Goal: Task Accomplishment & Management: Complete application form

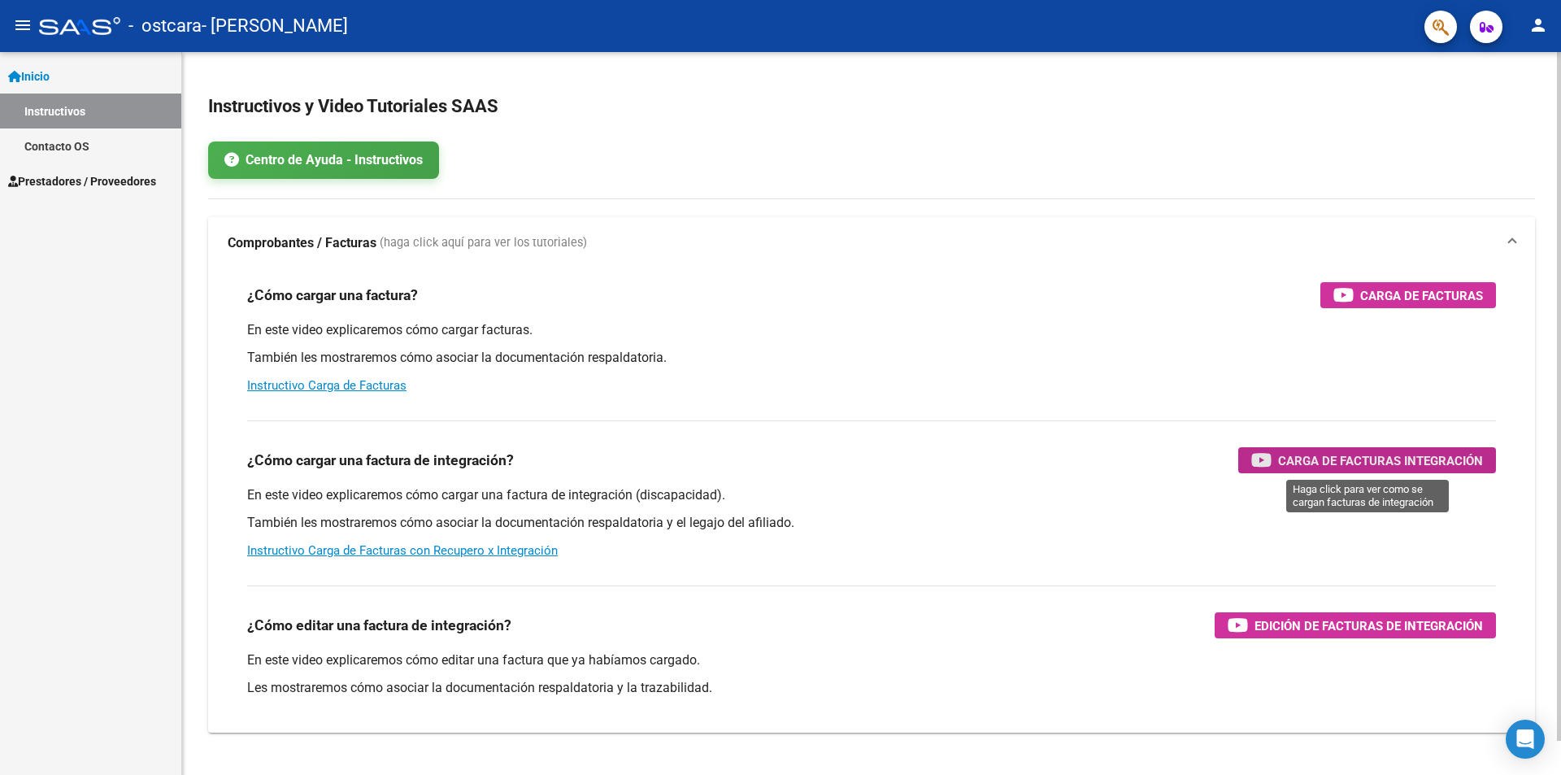
click at [1321, 457] on span "Carga de Facturas Integración" at bounding box center [1380, 461] width 205 height 20
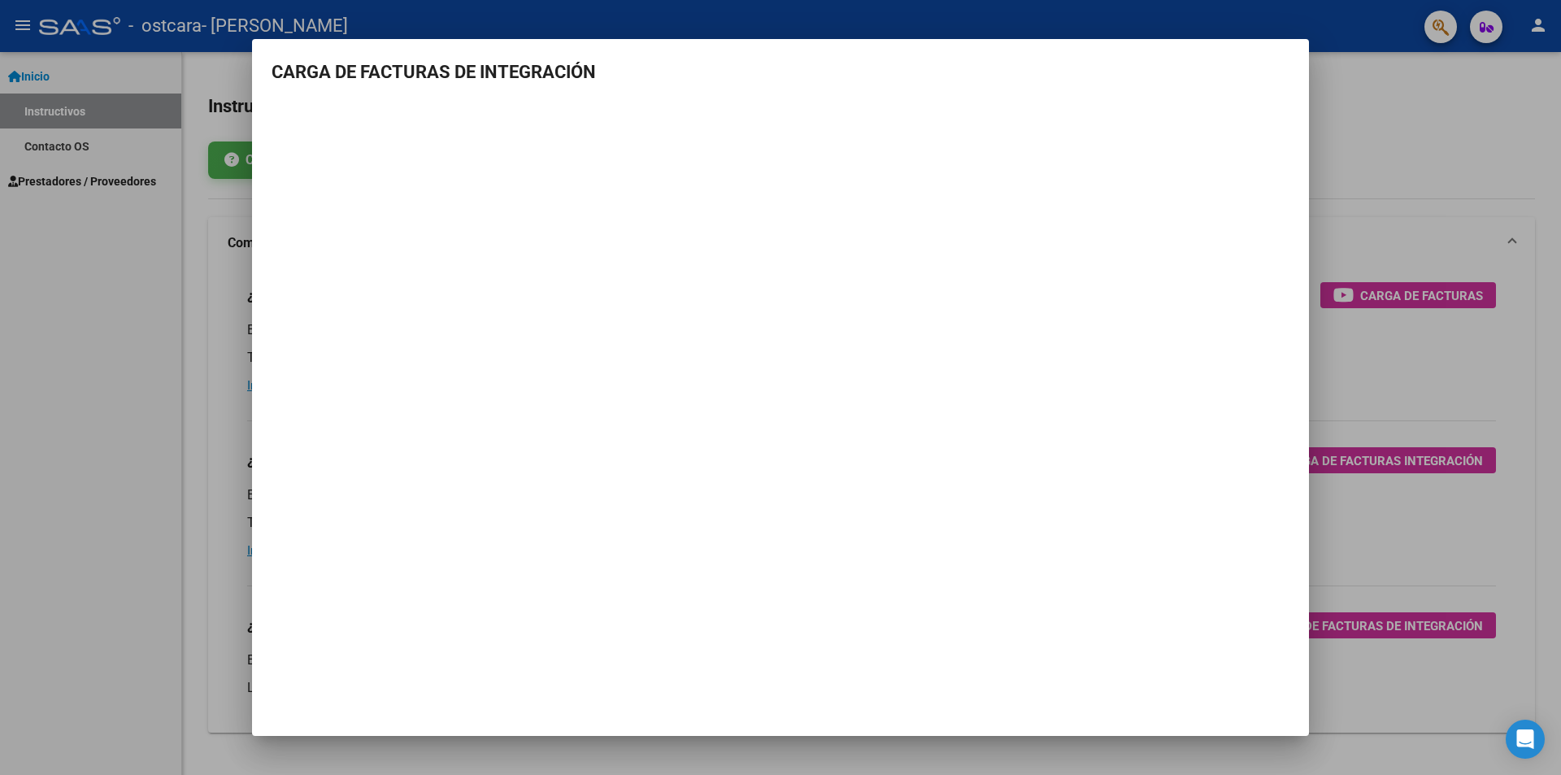
drag, startPoint x: 17, startPoint y: 240, endPoint x: 33, endPoint y: 229, distance: 19.4
click at [17, 239] on div at bounding box center [780, 387] width 1561 height 775
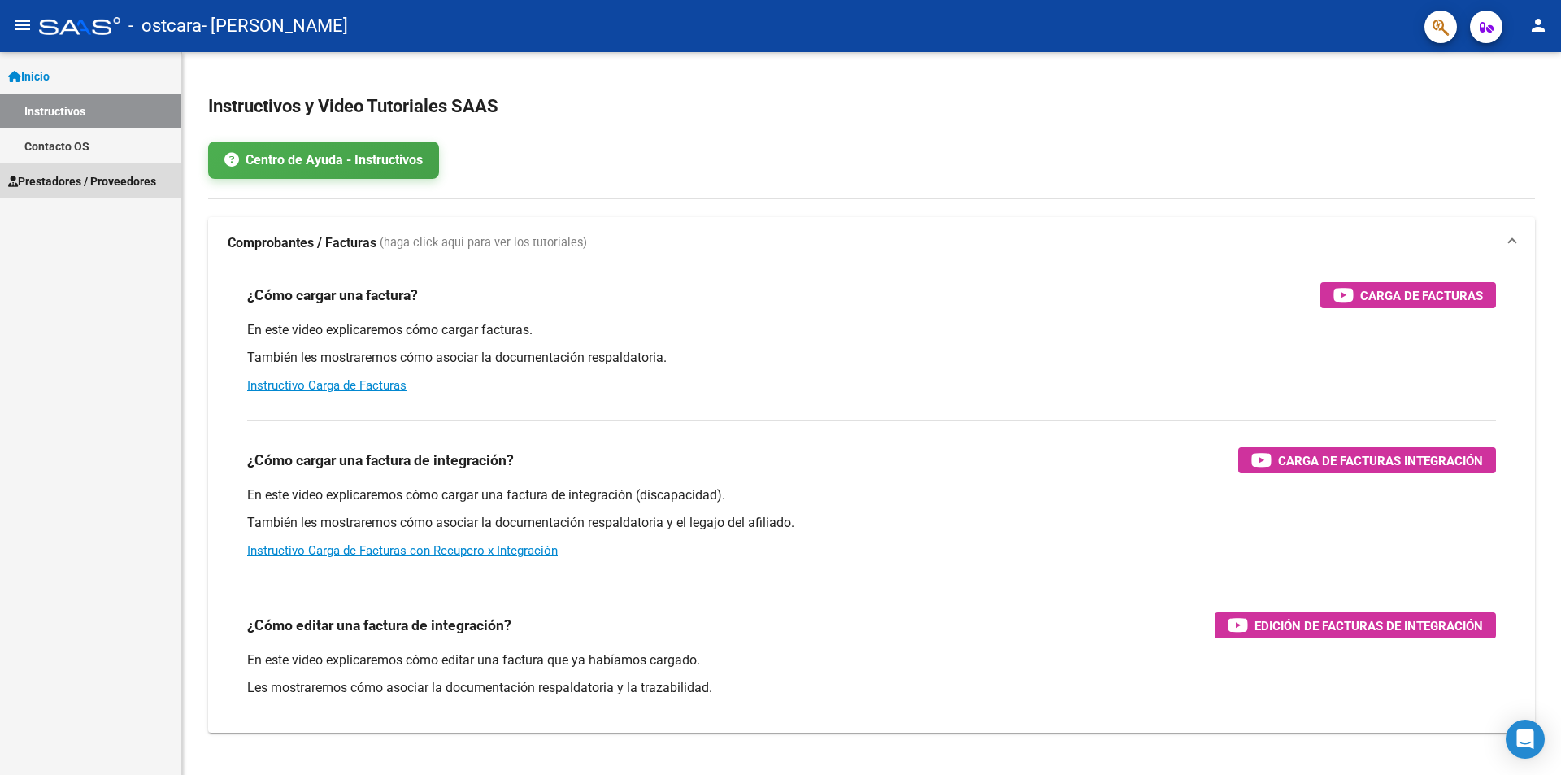
click at [56, 180] on span "Prestadores / Proveedores" at bounding box center [82, 181] width 148 height 18
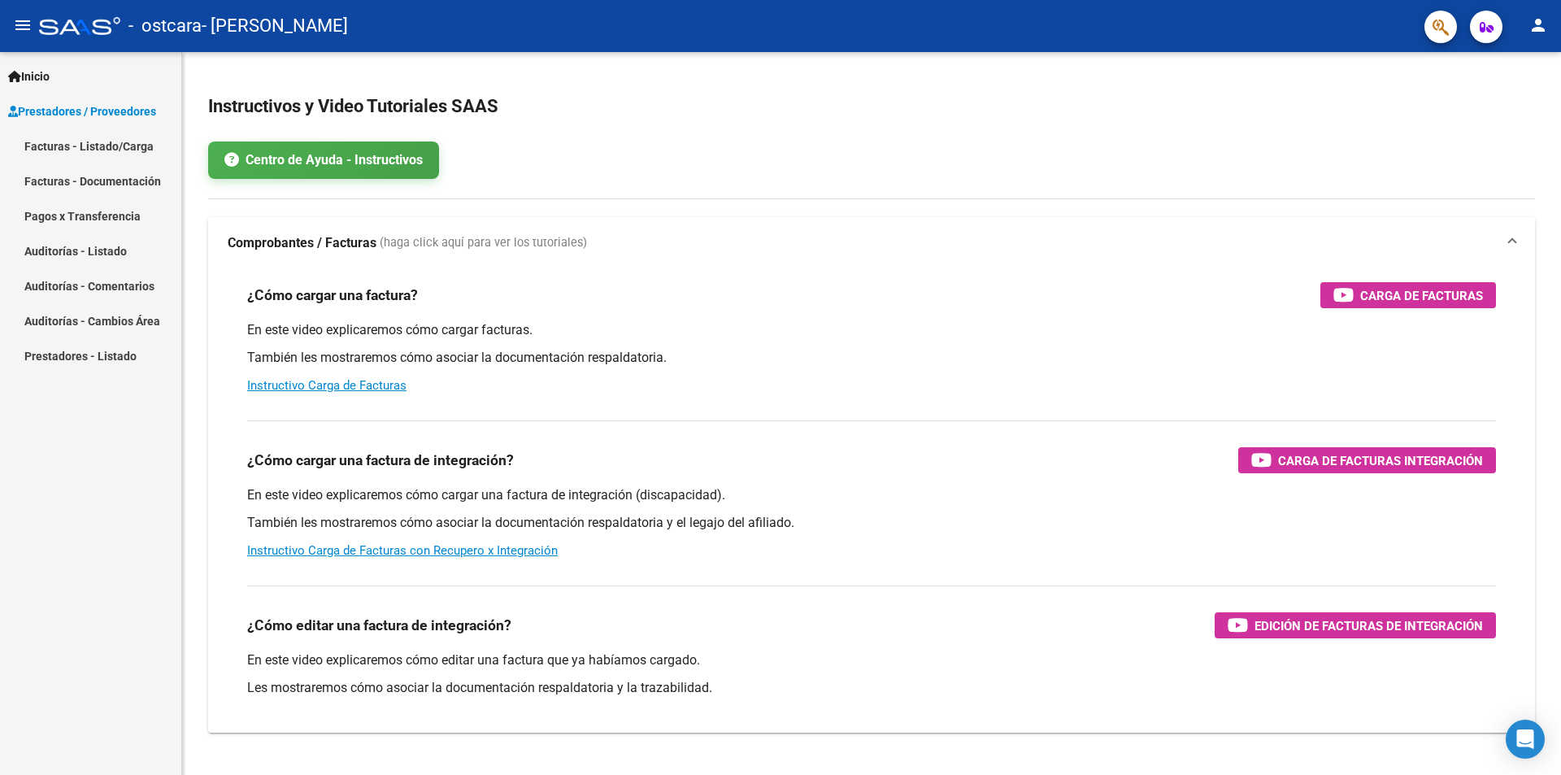
click at [54, 142] on link "Facturas - Listado/Carga" at bounding box center [90, 145] width 181 height 35
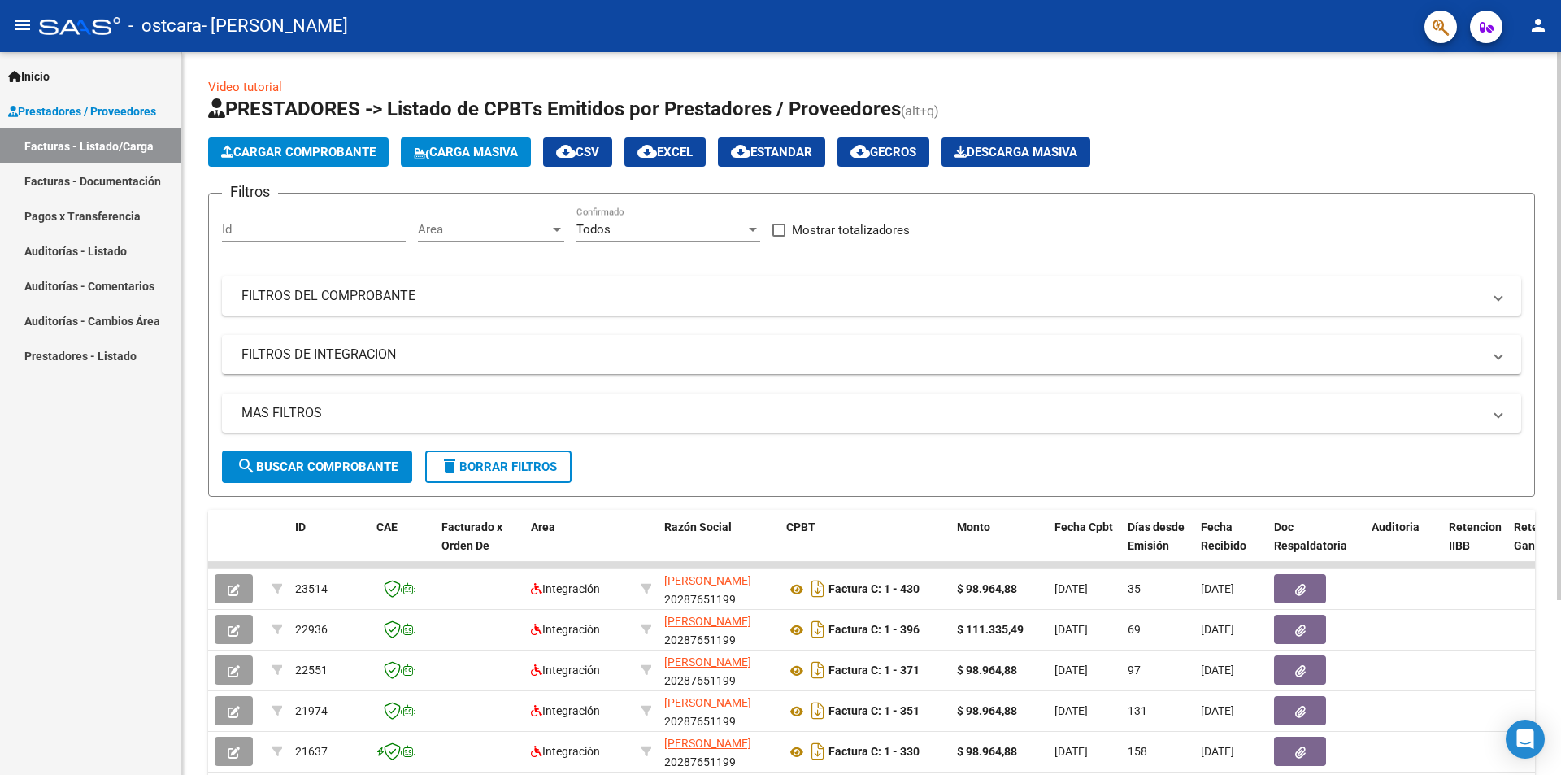
click at [295, 148] on span "Cargar Comprobante" at bounding box center [298, 152] width 155 height 15
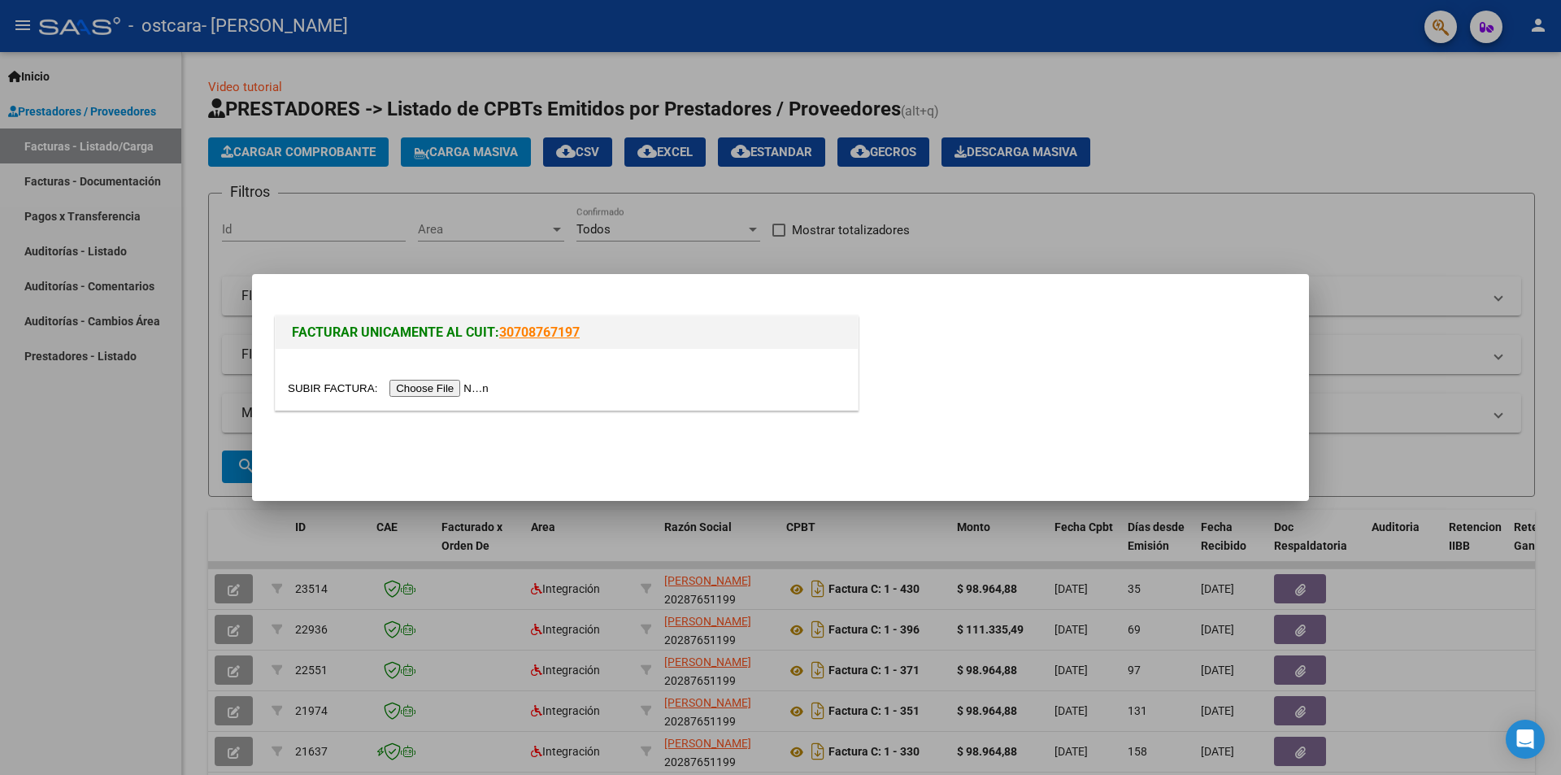
click at [449, 388] on input "file" at bounding box center [391, 388] width 206 height 17
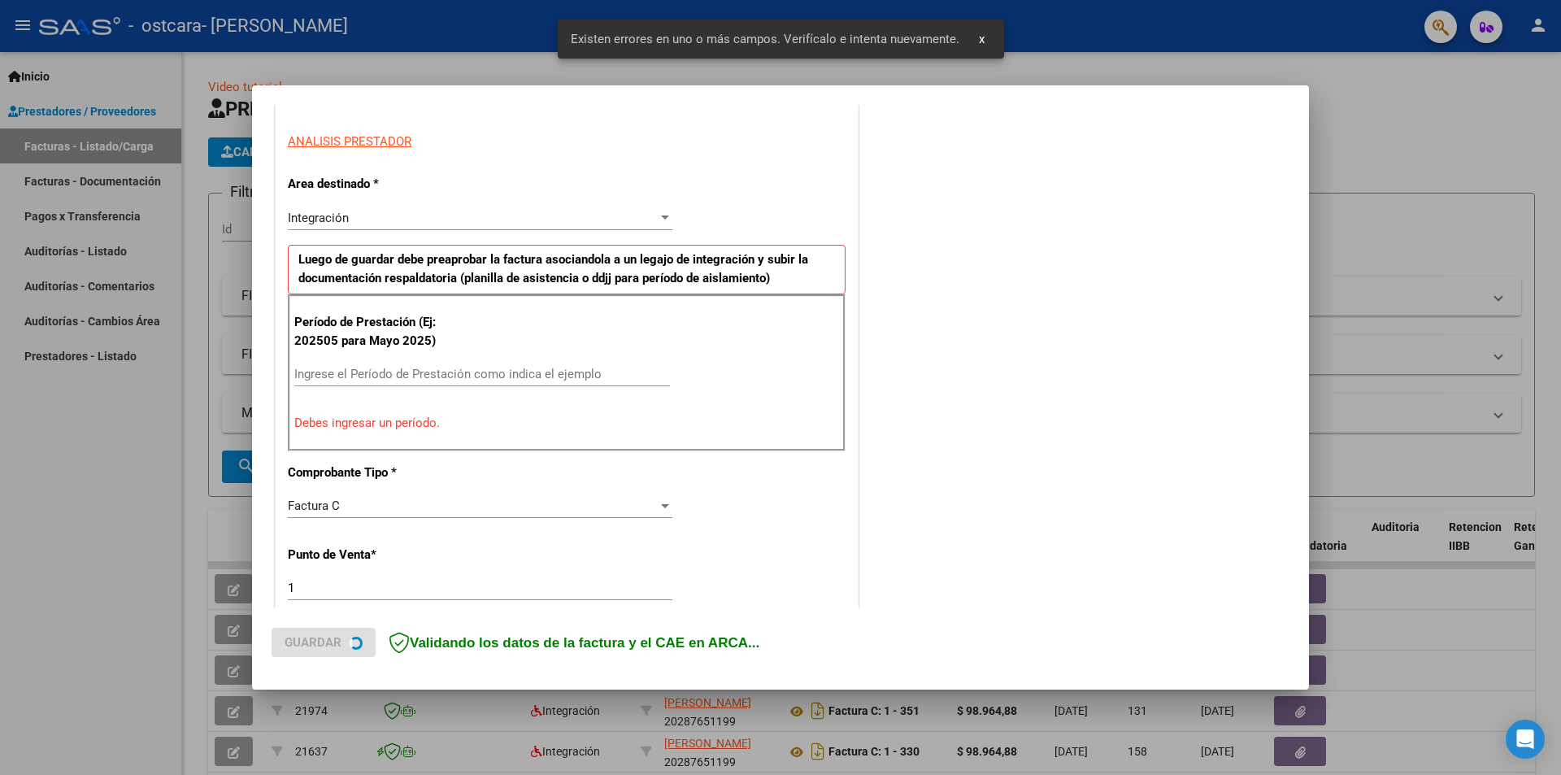
scroll to position [284, 0]
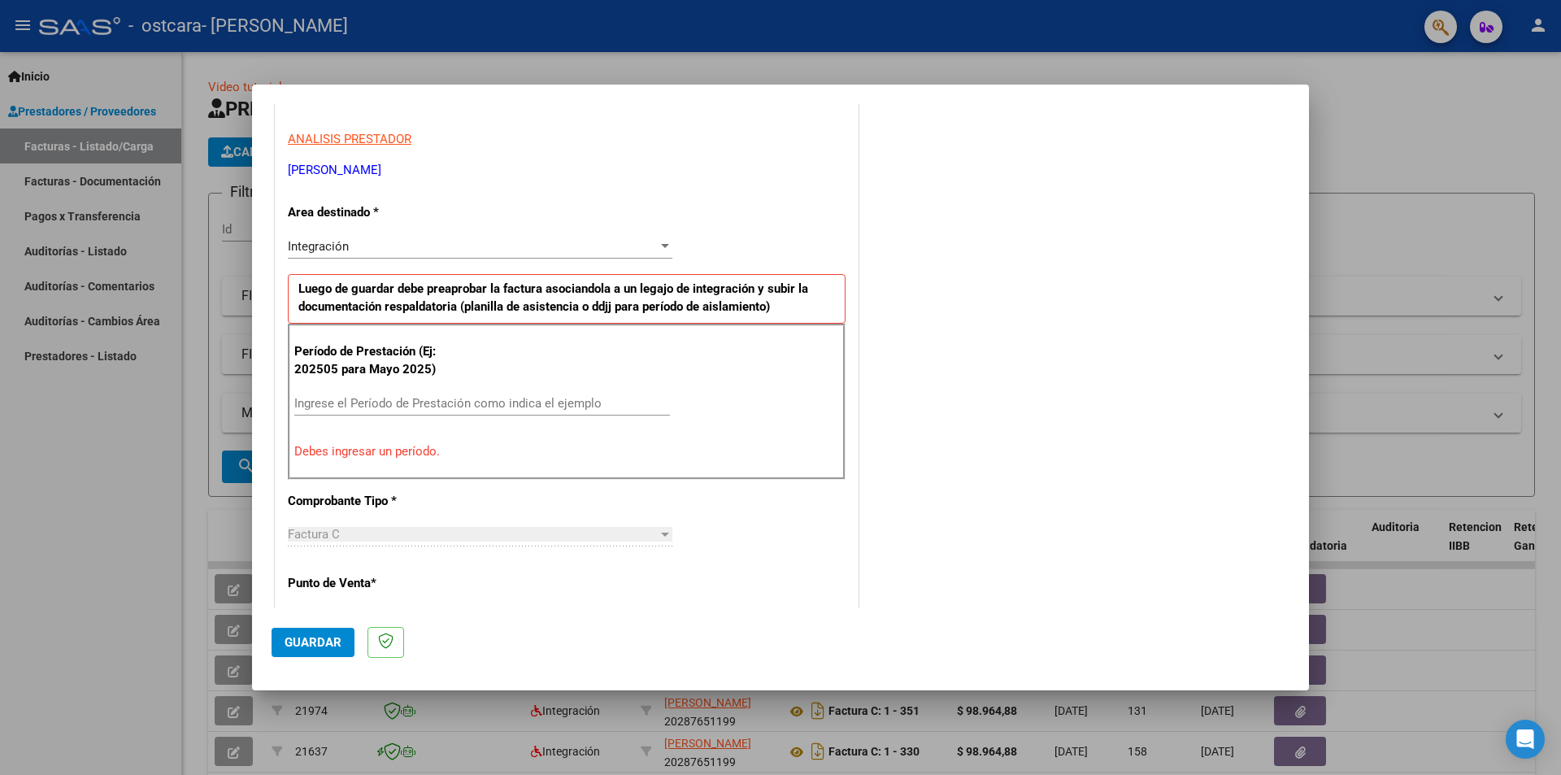
click at [367, 399] on input "Ingrese el Período de Prestación como indica el ejemplo" at bounding box center [482, 403] width 376 height 15
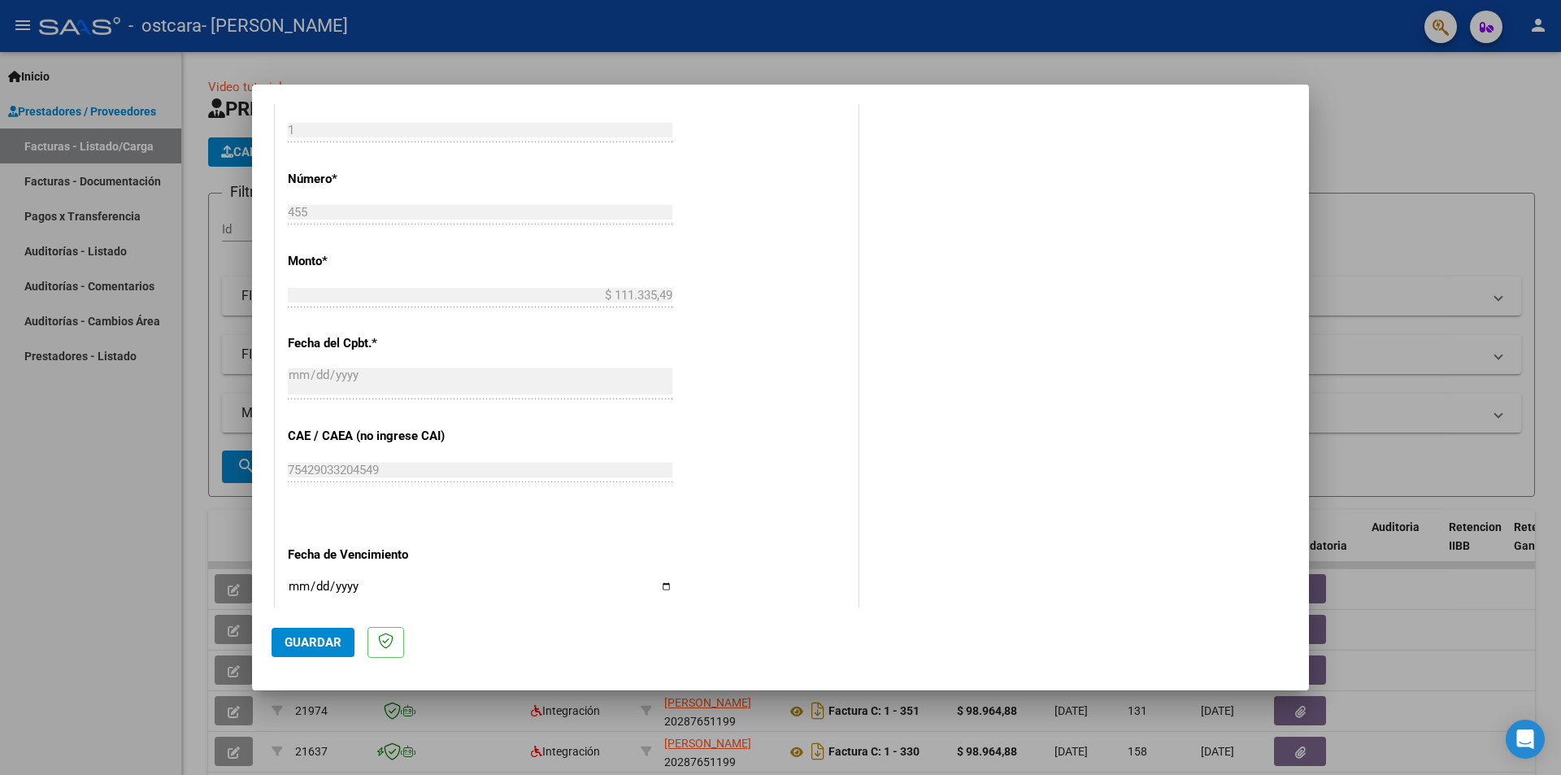
scroll to position [765, 0]
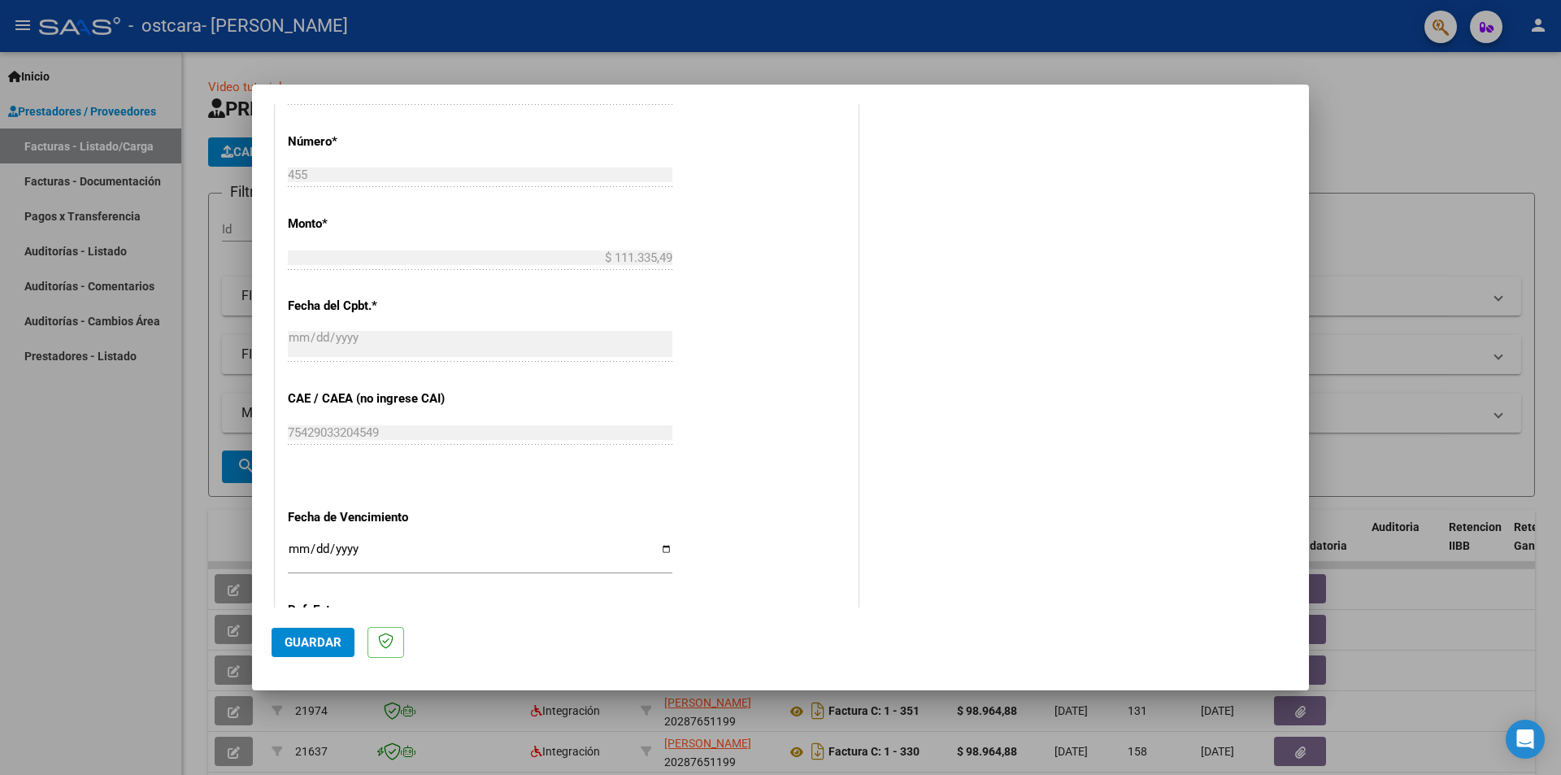
type input "202509"
click at [316, 641] on span "Guardar" at bounding box center [313, 642] width 57 height 15
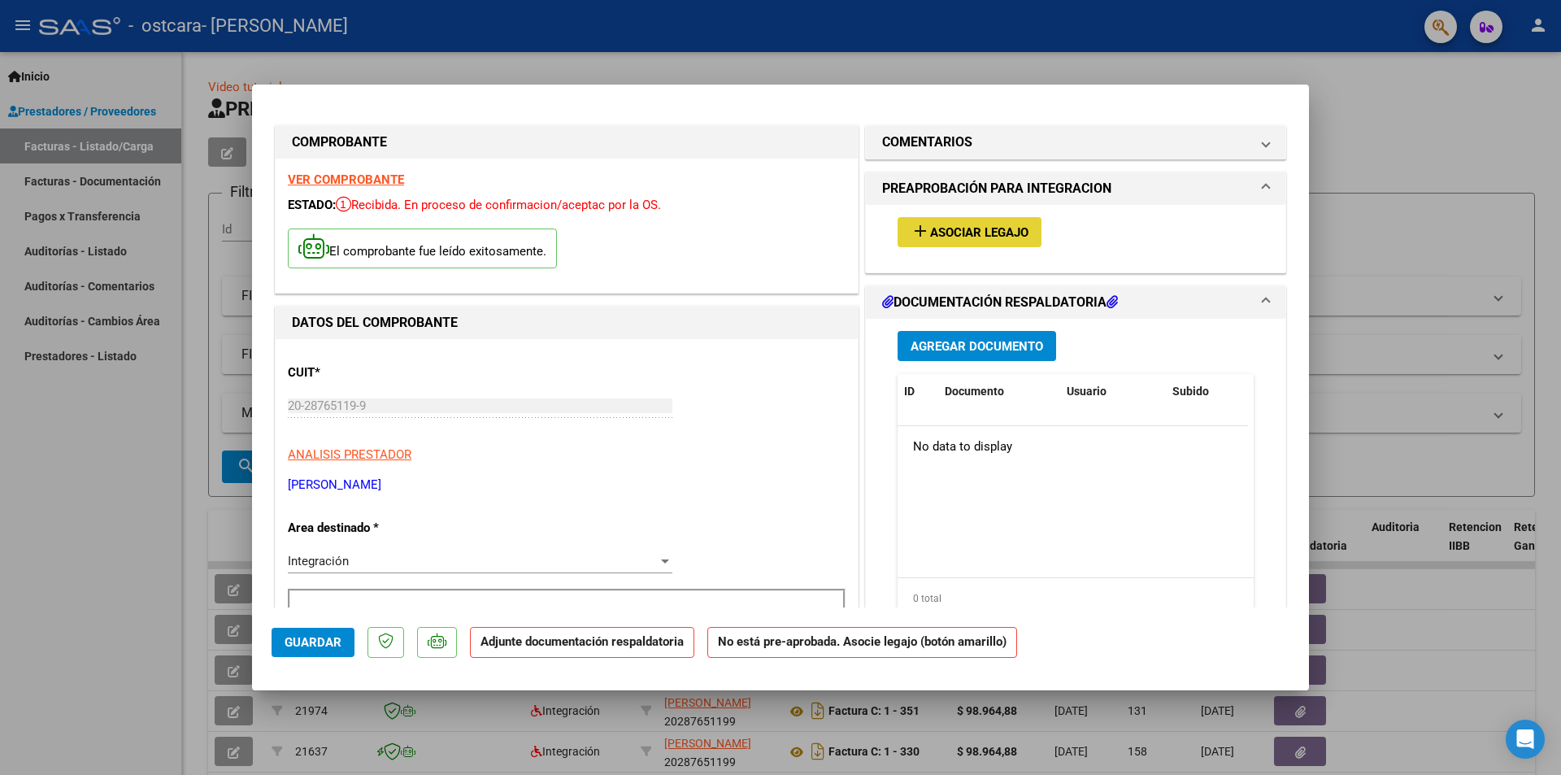
click at [945, 230] on span "Asociar Legajo" at bounding box center [979, 232] width 98 height 15
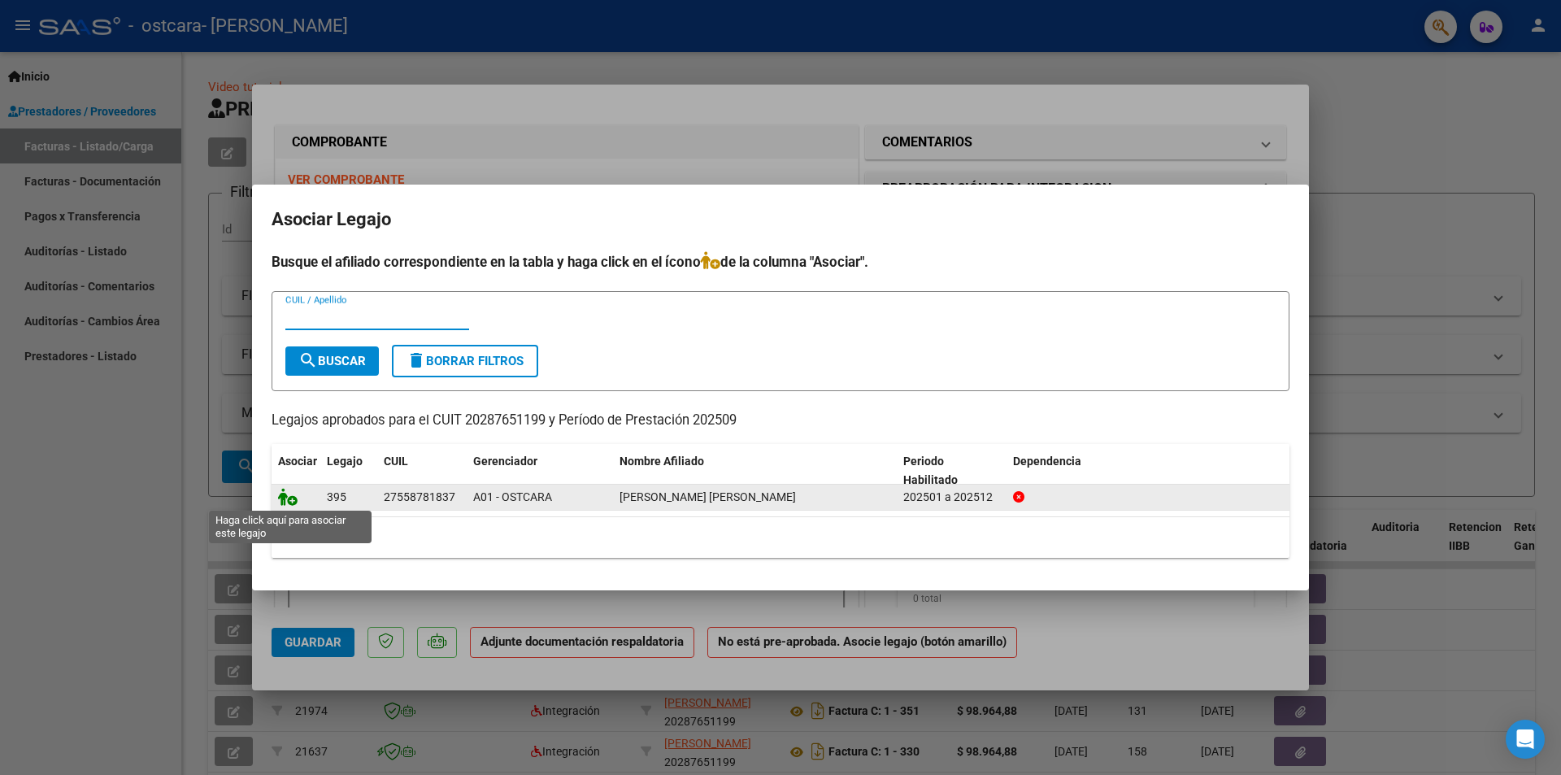
click at [282, 494] on icon at bounding box center [288, 497] width 20 height 18
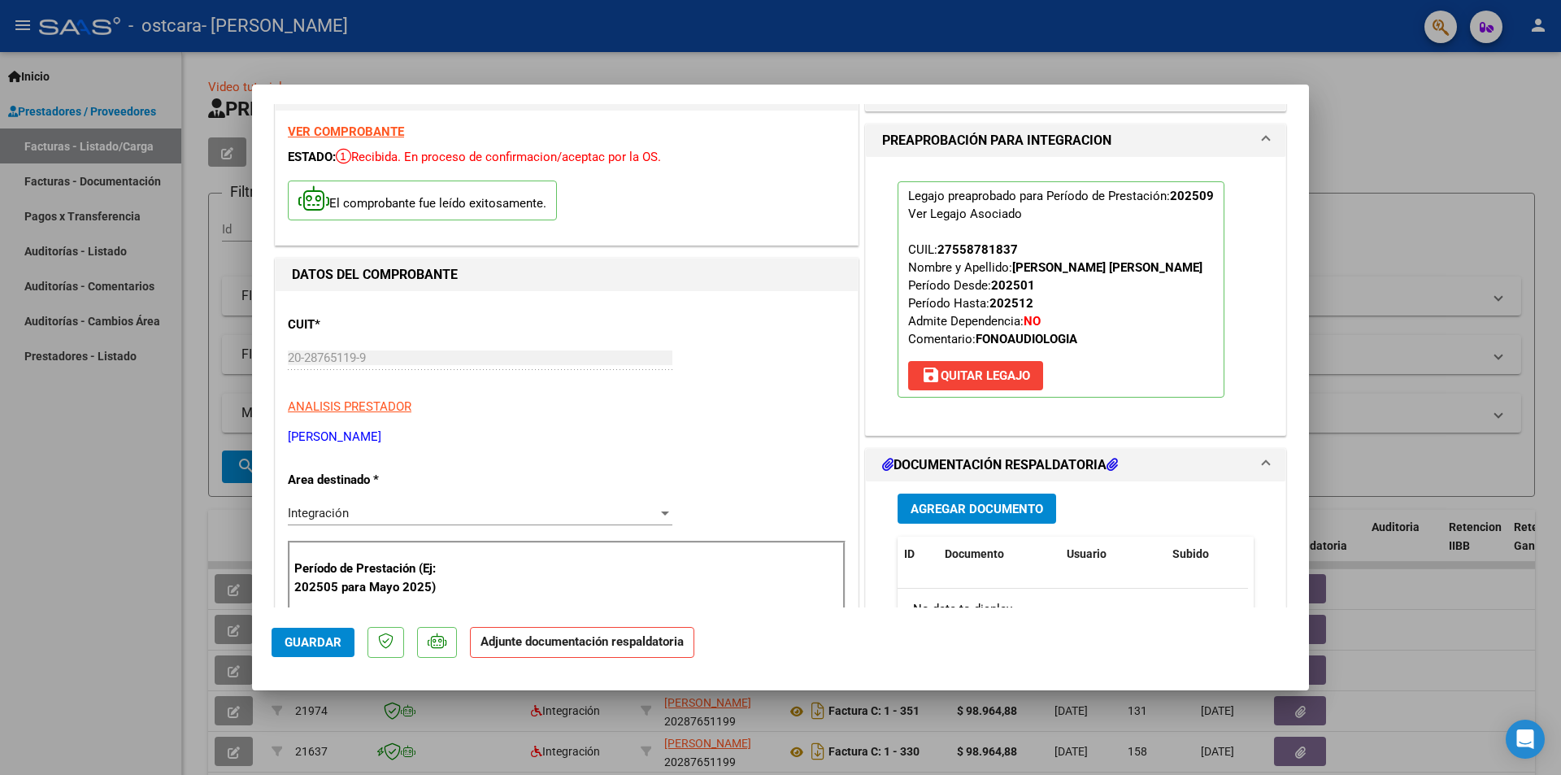
scroll to position [163, 0]
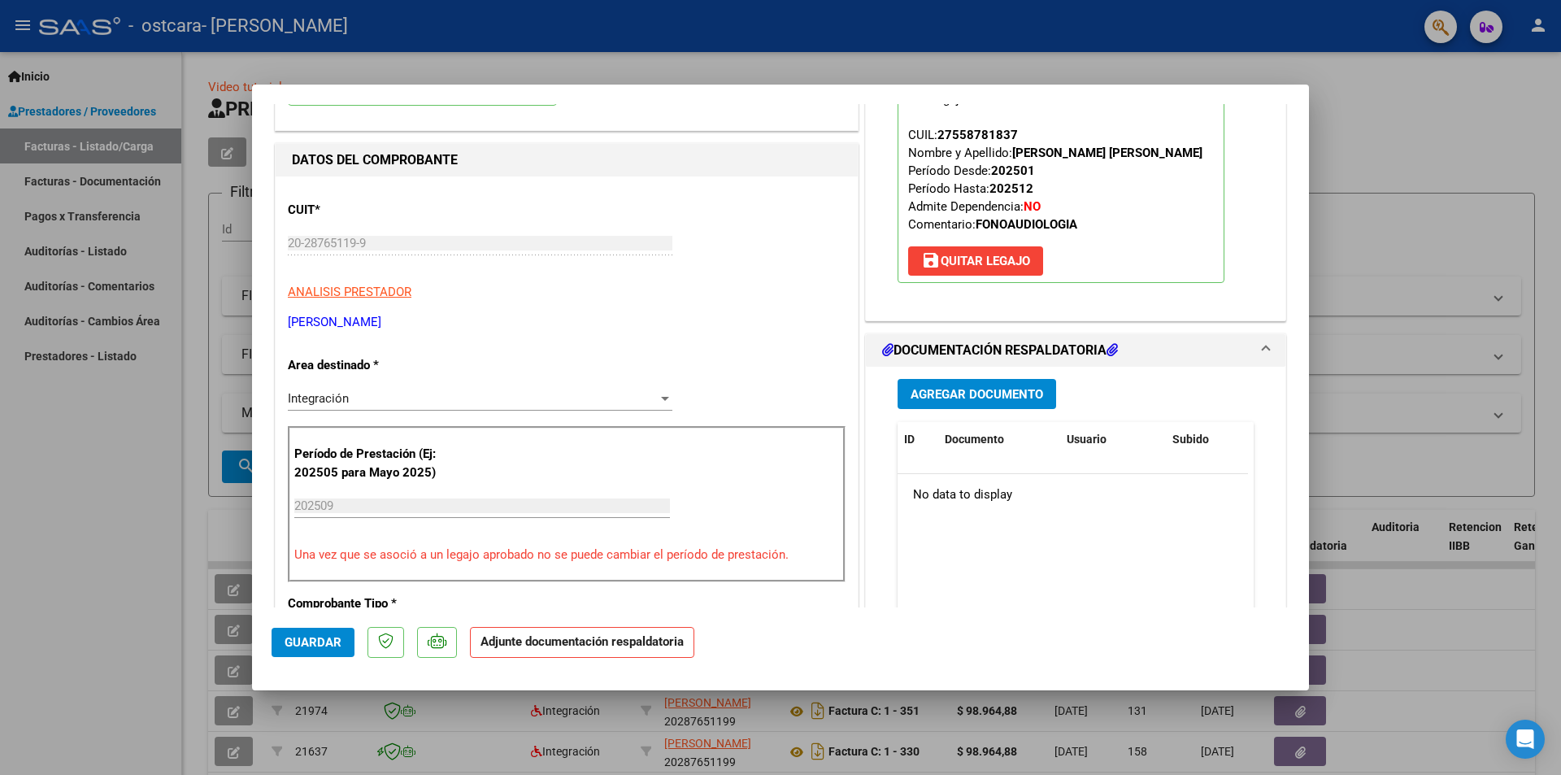
click at [953, 388] on span "Agregar Documento" at bounding box center [977, 394] width 133 height 15
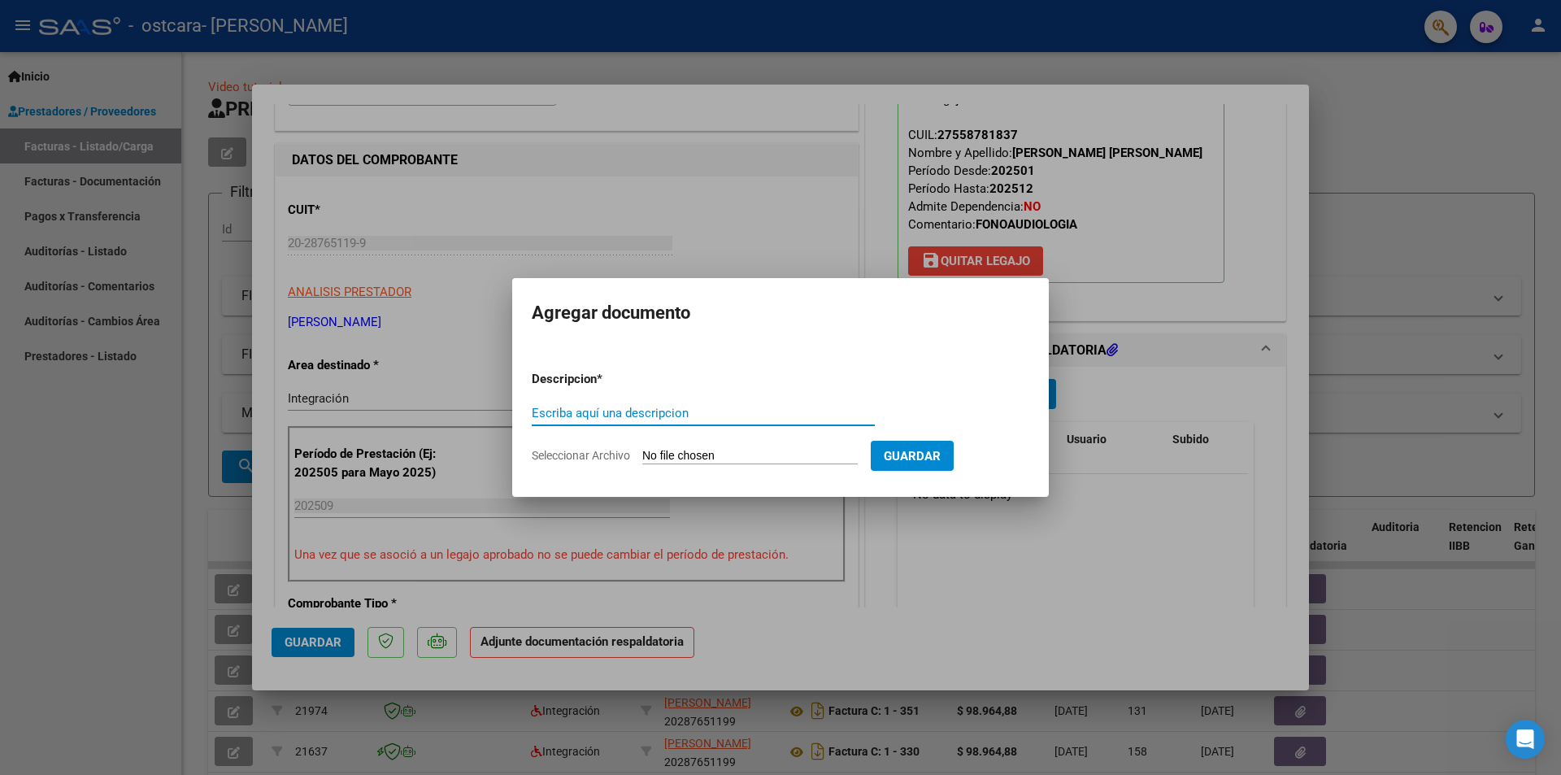
click at [568, 412] on input "Escriba aquí una descripcion" at bounding box center [703, 413] width 343 height 15
type input "Planilla de asistencia"
click at [577, 455] on span "Seleccionar Archivo" at bounding box center [581, 455] width 98 height 13
click at [642, 455] on input "Seleccionar Archivo" at bounding box center [750, 456] width 216 height 15
type input "C:\fakepath\sept [PERSON_NAME].pdf"
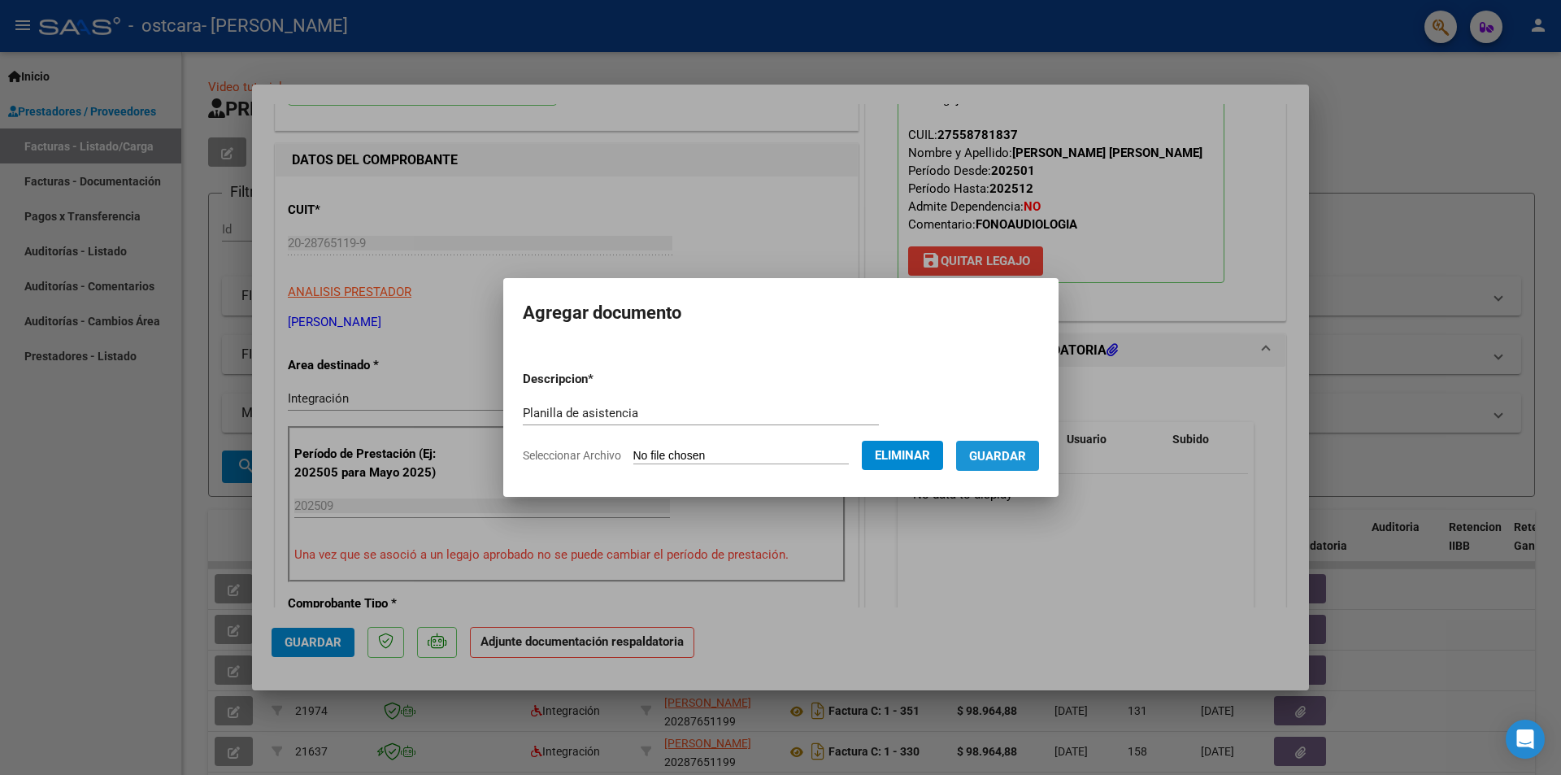
click at [1000, 458] on span "Guardar" at bounding box center [997, 456] width 57 height 15
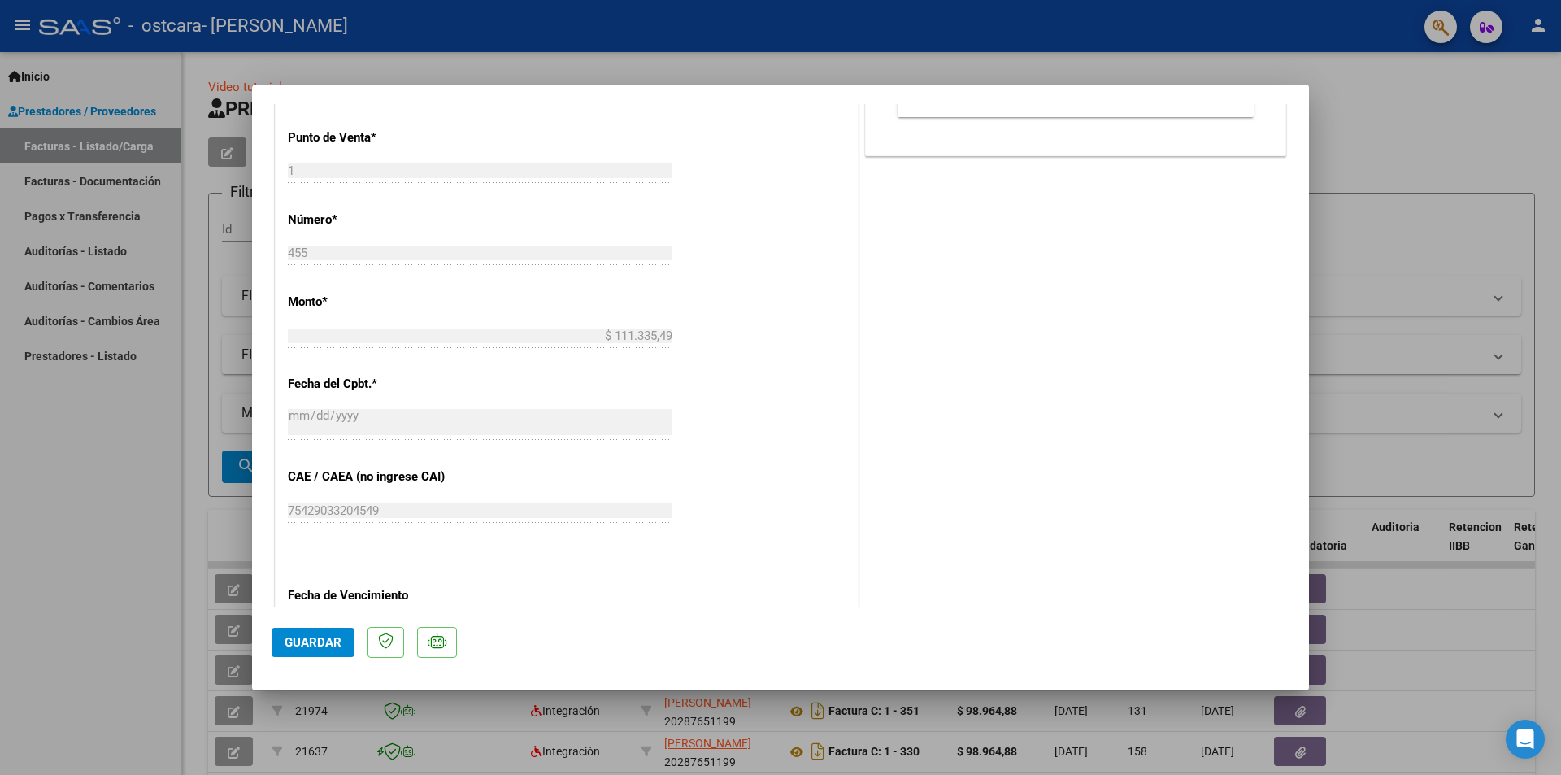
scroll to position [895, 0]
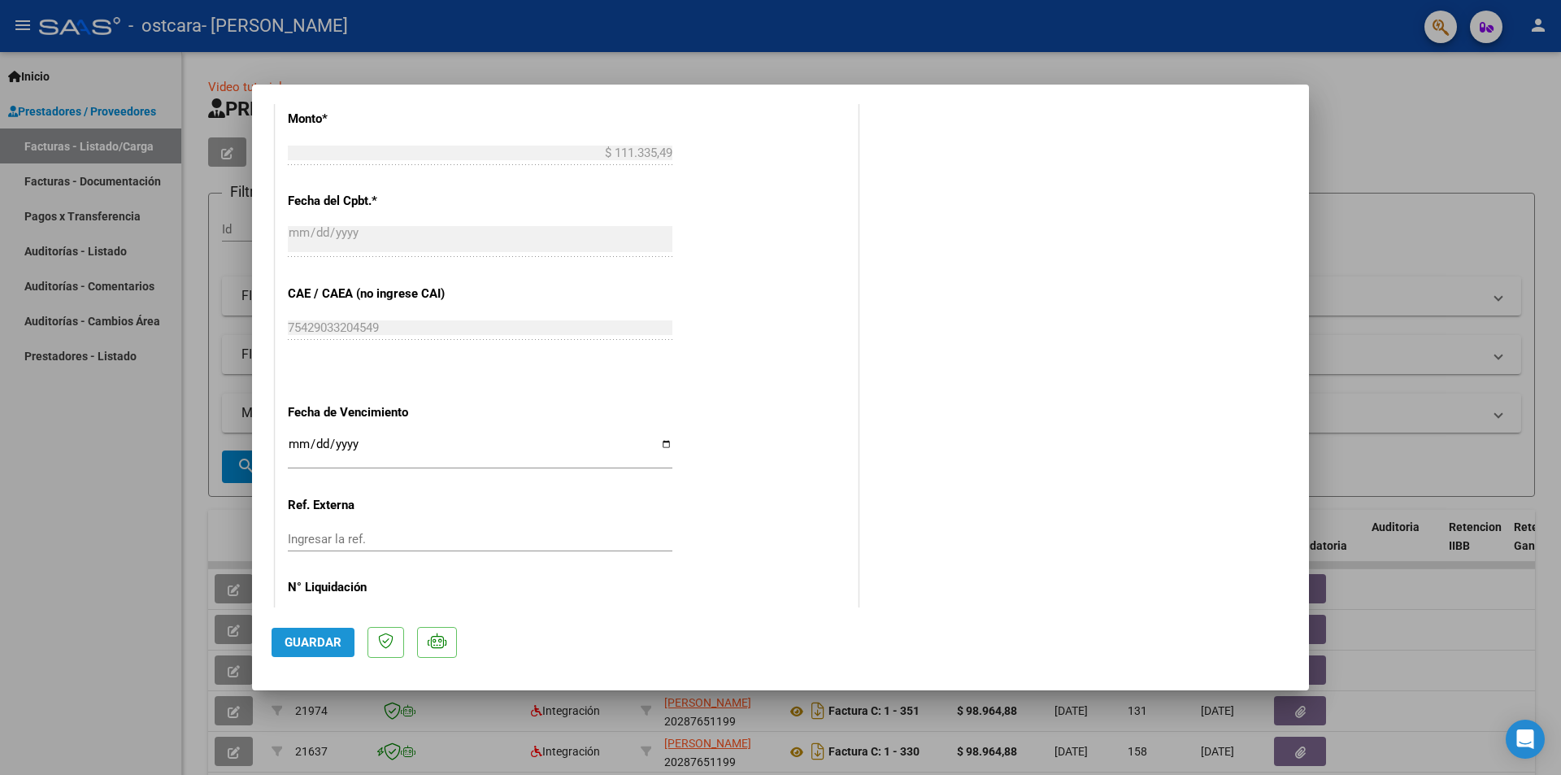
click at [311, 644] on span "Guardar" at bounding box center [313, 642] width 57 height 15
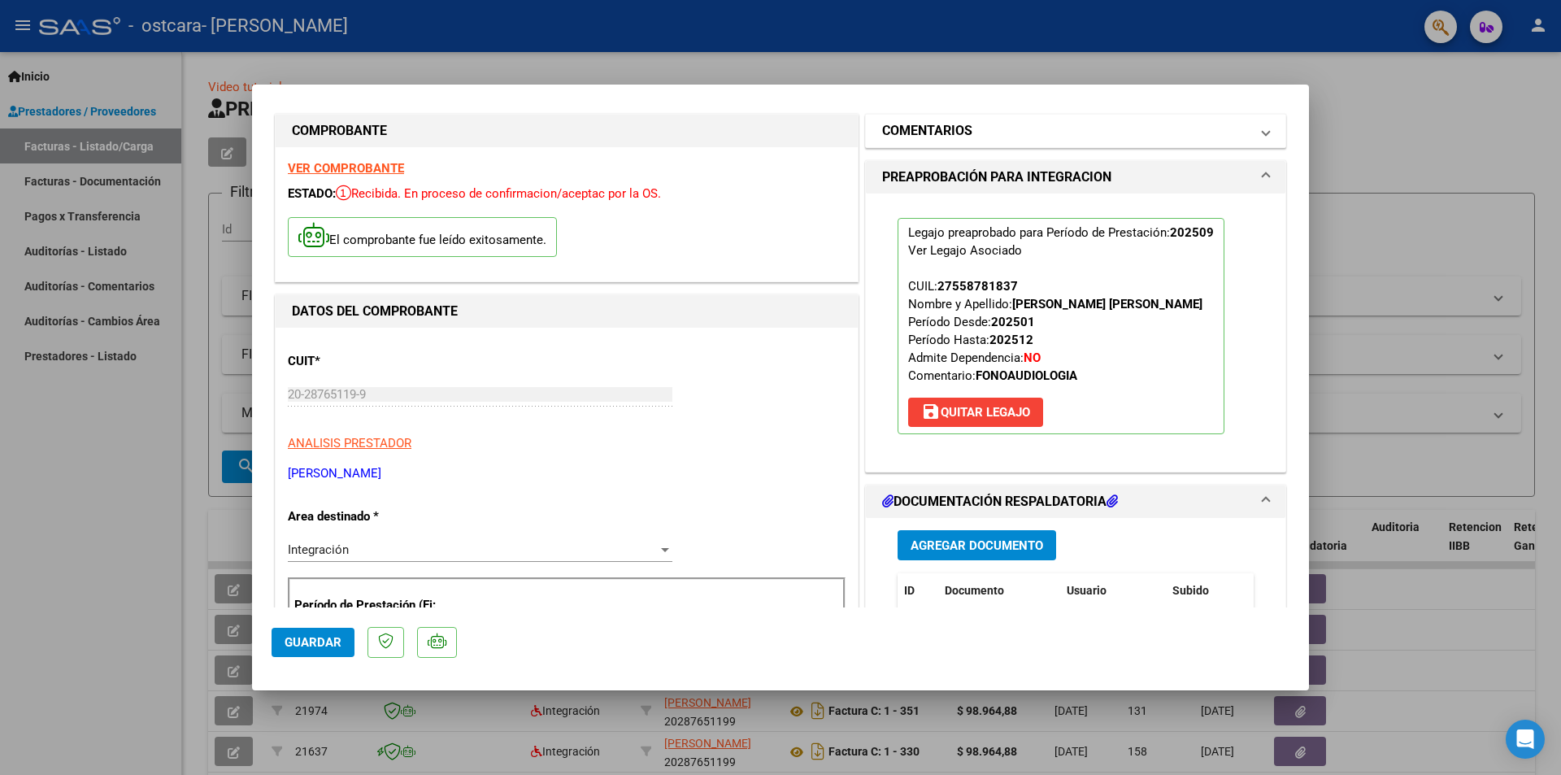
scroll to position [0, 0]
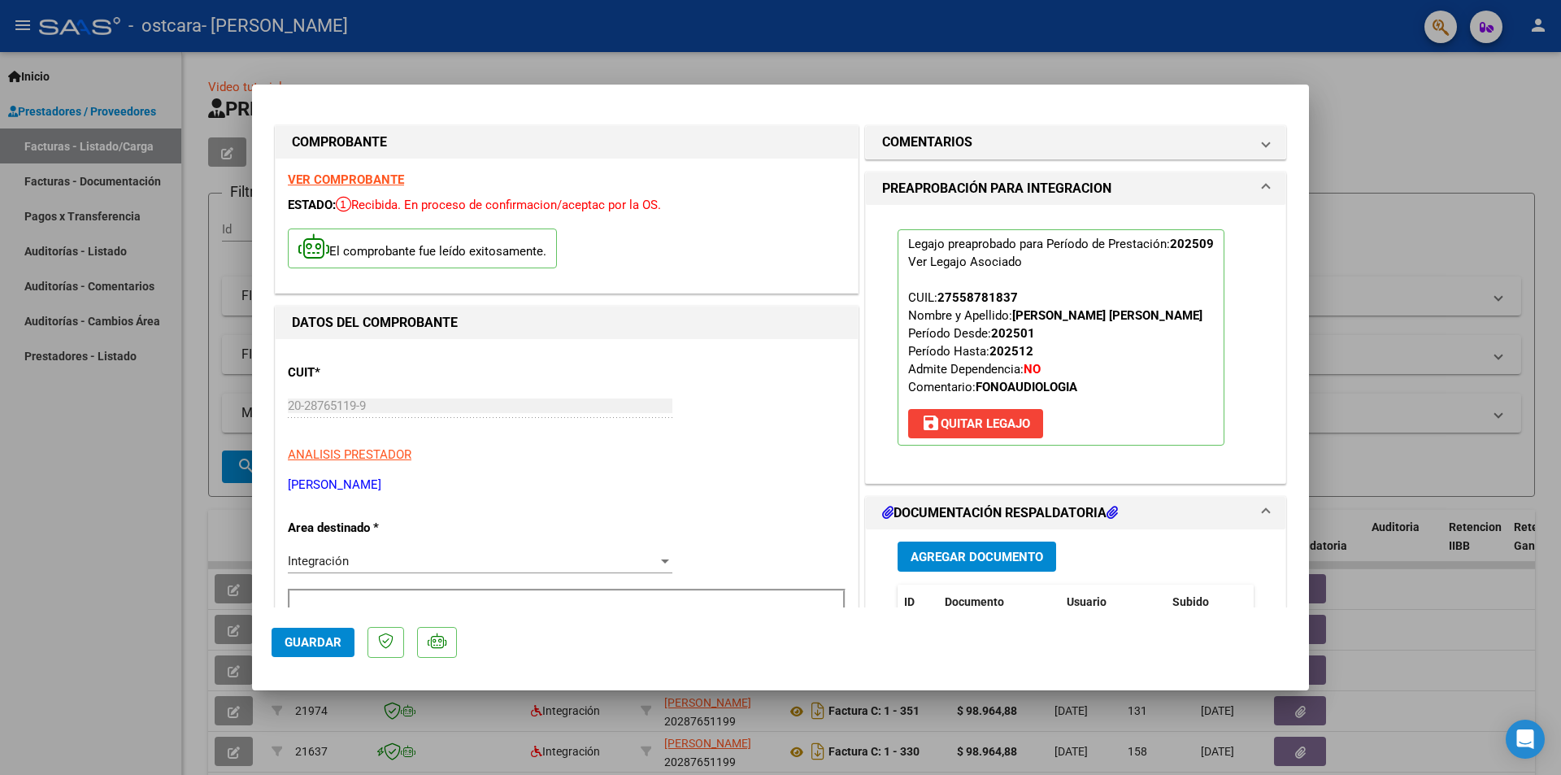
click at [81, 483] on div at bounding box center [780, 387] width 1561 height 775
